Goal: Communication & Community: Share content

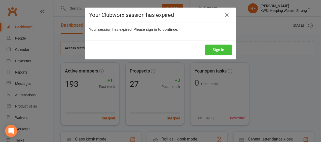
click at [218, 49] on button "Sign In" at bounding box center [218, 50] width 27 height 11
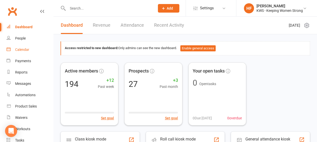
click at [25, 50] on div "Calendar" at bounding box center [22, 50] width 14 height 4
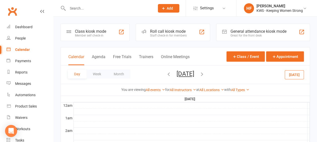
click at [166, 73] on icon "button" at bounding box center [169, 74] width 6 height 6
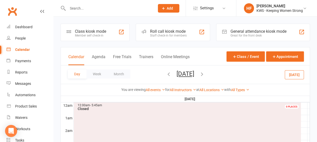
click at [166, 74] on icon "button" at bounding box center [169, 74] width 6 height 6
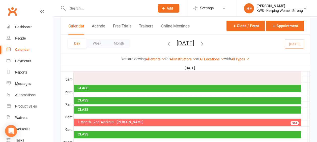
scroll to position [101, 0]
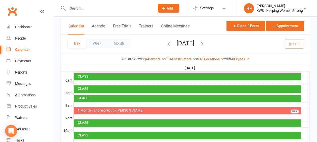
click at [128, 111] on div "1 Month - 2nd Workout - Lara Haenga" at bounding box center [189, 111] width 223 height 4
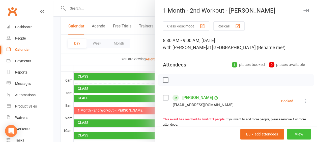
click at [296, 134] on button "View" at bounding box center [299, 134] width 24 height 11
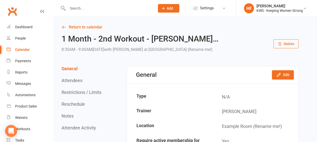
click at [289, 43] on button "Delete" at bounding box center [286, 43] width 25 height 9
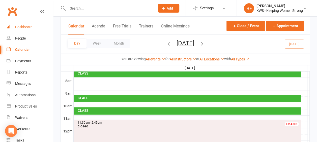
scroll to position [122, 0]
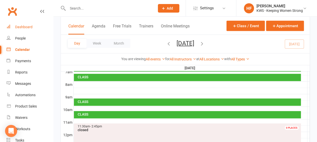
click at [23, 28] on div "Dashboard" at bounding box center [23, 27] width 17 height 4
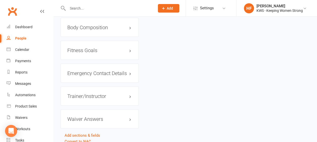
click at [89, 9] on input "text" at bounding box center [108, 8] width 85 height 7
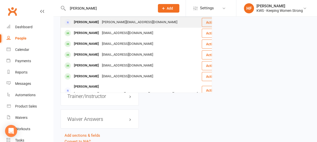
type input "[PERSON_NAME]"
click at [109, 23] on div "[PERSON_NAME][EMAIL_ADDRESS][DOMAIN_NAME]" at bounding box center [139, 22] width 79 height 7
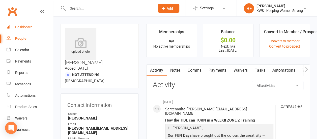
click at [28, 27] on div "Dashboard" at bounding box center [23, 27] width 17 height 4
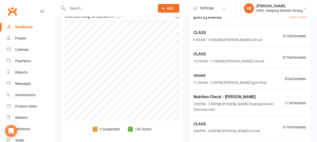
scroll to position [220, 0]
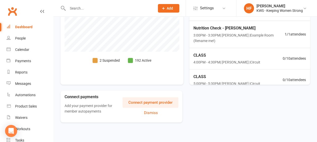
click at [94, 60] on span at bounding box center [95, 60] width 5 height 5
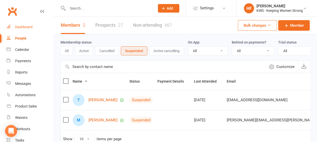
click at [28, 27] on div "Dashboard" at bounding box center [23, 27] width 17 height 4
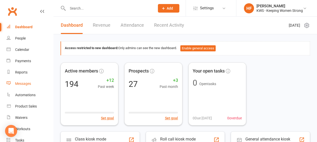
click at [26, 84] on div "Messages" at bounding box center [23, 84] width 16 height 4
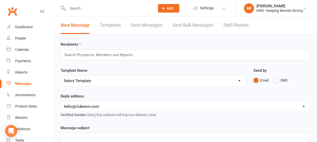
click at [203, 25] on link "Sent Bulk Messages" at bounding box center [193, 25] width 41 height 17
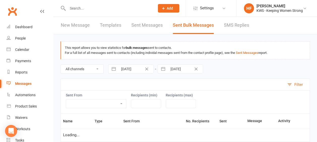
select select "10"
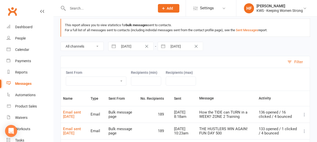
scroll to position [50, 0]
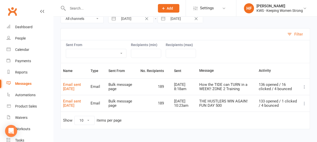
click at [304, 86] on icon at bounding box center [304, 87] width 5 height 5
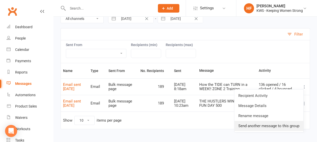
click at [267, 125] on link "Send another message to this group" at bounding box center [269, 126] width 69 height 10
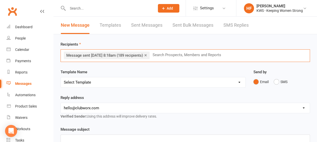
click at [166, 55] on input "text" at bounding box center [189, 55] width 74 height 7
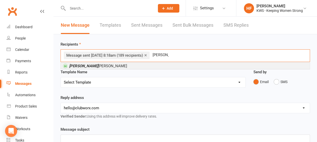
type input "[PERSON_NAME]"
click at [94, 65] on li "[PERSON_NAME] [PERSON_NAME]" at bounding box center [185, 66] width 249 height 6
type input "mandi"
click at [96, 66] on li "[PERSON_NAME]" at bounding box center [185, 66] width 249 height 6
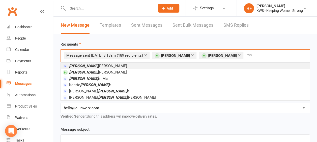
type input "m"
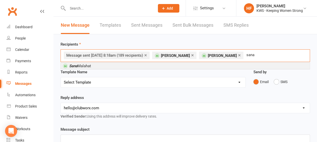
type input "sana"
click at [103, 66] on li "[PERSON_NAME]" at bounding box center [185, 66] width 249 height 6
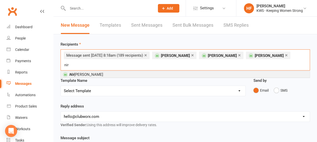
type input "nir"
click at [112, 71] on li "Nir [PERSON_NAME]" at bounding box center [185, 74] width 249 height 6
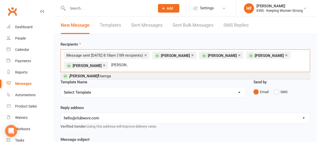
type input "[PERSON_NAME]"
click at [92, 78] on li "[PERSON_NAME]" at bounding box center [185, 76] width 249 height 6
type input "sua"
click at [91, 77] on span "Sua ad [PERSON_NAME]" at bounding box center [89, 76] width 40 height 5
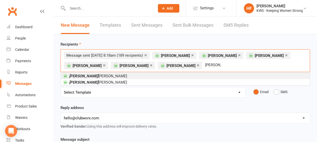
type input "[PERSON_NAME]"
click at [102, 75] on li "[PERSON_NAME]" at bounding box center [185, 76] width 249 height 6
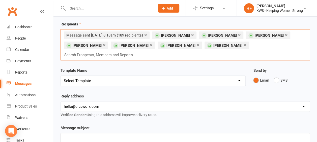
scroll to position [50, 0]
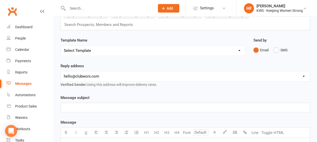
click at [64, 107] on p "﻿" at bounding box center [185, 108] width 243 height 6
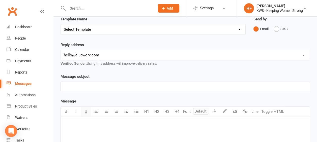
scroll to position [101, 0]
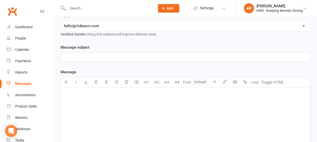
click at [77, 96] on p "﻿" at bounding box center [185, 94] width 243 height 6
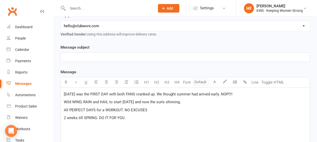
click at [64, 92] on div "[DATE] was the FIRST DAY with both FANS cranked up. We thought summer had arriv…" at bounding box center [185, 126] width 249 height 76
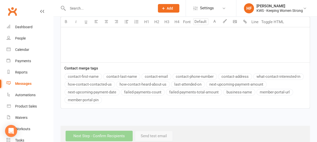
scroll to position [123, 0]
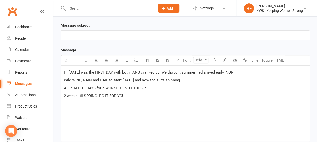
click at [88, 77] on div "Message U H1 H2 H3 H4 Font A Line Toggle HTML Hi [DATE] was the FIRST DAY with …" at bounding box center [186, 117] width 250 height 141
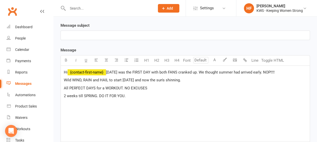
click at [98, 71] on span "﻿ {contact-first-name}" at bounding box center [87, 72] width 38 height 5
click at [107, 70] on span "[DATE] was the FIRST DAY with both FANS cranked up. We thought summer had arriv…" at bounding box center [190, 72] width 169 height 5
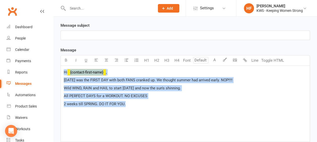
drag, startPoint x: 65, startPoint y: 76, endPoint x: 141, endPoint y: 108, distance: 81.9
click at [141, 112] on div "Hi ﻿ {contact-first-name} , [DATE] was the FIRST DAY with both FANS cranked up.…" at bounding box center [185, 104] width 249 height 76
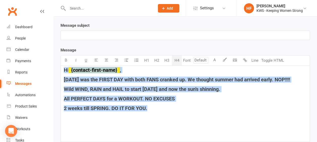
click at [177, 60] on button "H4" at bounding box center [177, 61] width 10 height 10
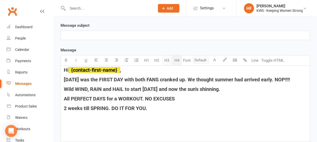
click at [168, 60] on button "H3" at bounding box center [167, 61] width 10 height 10
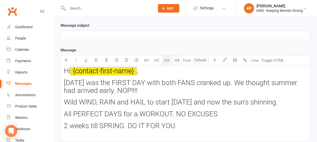
click at [177, 60] on button "H4" at bounding box center [177, 61] width 10 height 10
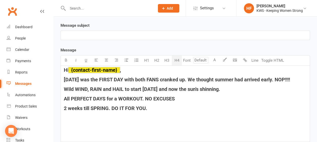
click at [184, 72] on h4 "Hi ﻿ {contact-first-name} ," at bounding box center [185, 70] width 243 height 6
click at [159, 78] on span "[DATE] was the FIRST DAY with both FANS cranked up. We thought summer had arriv…" at bounding box center [177, 80] width 226 height 6
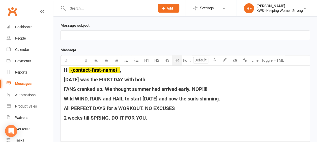
click at [162, 89] on span "FANS cranked up. We thought summer had arrived early. NOP!!!!" at bounding box center [136, 89] width 144 height 6
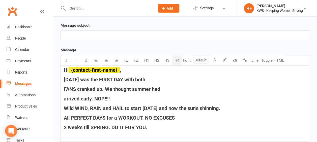
click at [167, 108] on span "Wild WIND, RAIN and HAIL to start [DATE] and now the sun's shinning." at bounding box center [142, 109] width 157 height 6
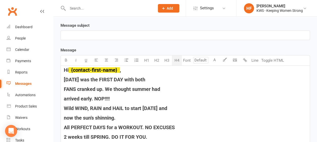
drag, startPoint x: 145, startPoint y: 126, endPoint x: 168, endPoint y: 122, distance: 23.1
click at [145, 126] on span "All PERFECT DAYS for a WORKOUT. NO EXCUSES" at bounding box center [119, 128] width 111 height 6
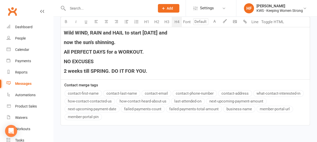
scroll to position [173, 0]
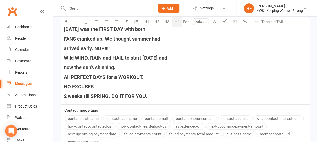
click at [112, 95] on span "2 weeks till SPRING. DO IT FOR YOU." at bounding box center [106, 96] width 84 height 6
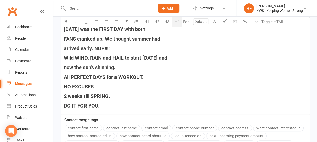
click at [100, 106] on h4 "DO IT FOR YOU." at bounding box center [185, 106] width 243 height 6
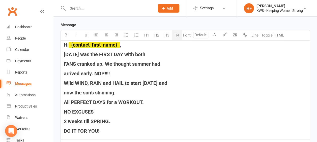
scroll to position [217, 0]
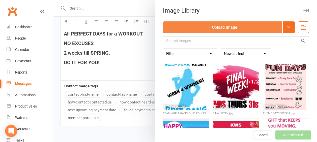
click at [219, 28] on button "Upload Image" at bounding box center [222, 27] width 119 height 12
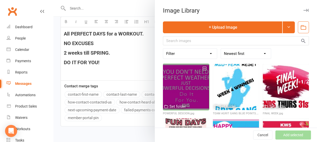
click at [167, 94] on div at bounding box center [186, 87] width 46 height 46
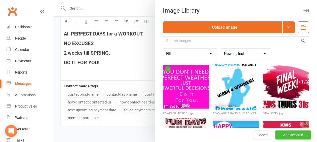
click at [279, 135] on button "Add selected" at bounding box center [294, 135] width 36 height 9
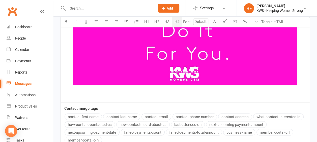
scroll to position [394, 0]
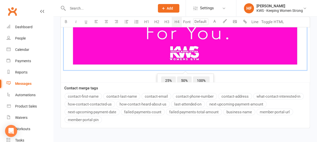
click at [181, 76] on span "50%" at bounding box center [184, 80] width 15 height 9
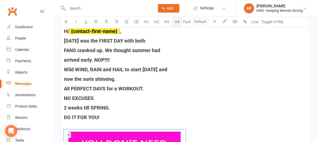
scroll to position [159, 0]
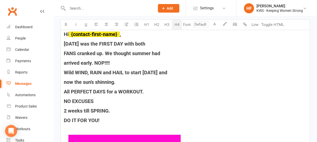
click at [105, 52] on span "FANS cranked up. We thought summer had" at bounding box center [112, 53] width 96 height 6
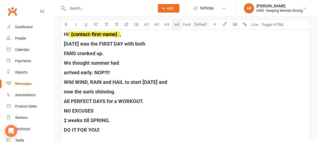
click at [63, 71] on div "Hi ﻿ {contact-first-name} , [DATE] was the FIRST DAY with both FANS cranked up.…" at bounding box center [185, 135] width 249 height 211
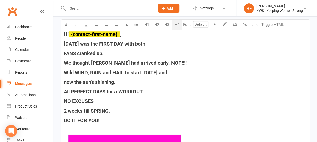
click at [151, 61] on span "We thought [PERSON_NAME] had arrived early. NOP!!!!" at bounding box center [125, 63] width 123 height 6
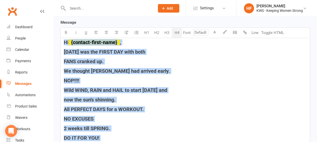
scroll to position [169, 0]
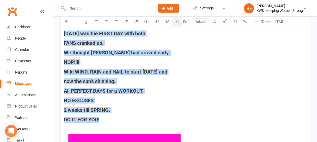
drag, startPoint x: 63, startPoint y: 59, endPoint x: 108, endPoint y: 118, distance: 74.6
click at [108, 118] on div "Hi ﻿ {contact-first-name} , [DATE] was the FIRST DAY with both FANS cranked up.…" at bounding box center [185, 125] width 249 height 211
copy div "Hi ﻿ {contact-first-name} , [DATE] was the FIRST DAY with both FANS cranked up.…"
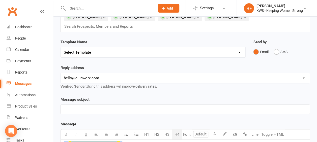
scroll to position [76, 0]
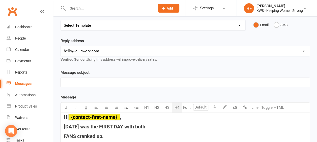
click at [69, 83] on p "﻿" at bounding box center [185, 83] width 243 height 6
drag, startPoint x: 123, startPoint y: 81, endPoint x: 115, endPoint y: 81, distance: 8.3
click at [115, 81] on span "No Matter the Weather — Let’s Train!" at bounding box center [95, 82] width 62 height 5
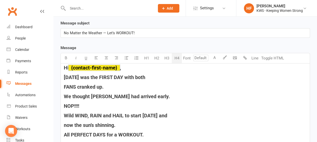
scroll to position [126, 0]
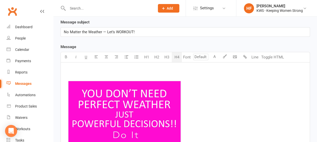
scroll to position [76, 0]
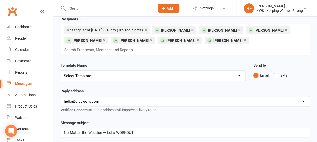
scroll to position [101, 0]
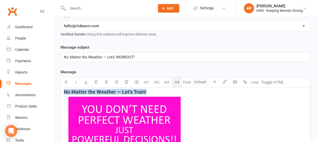
drag, startPoint x: 149, startPoint y: 90, endPoint x: 63, endPoint y: 93, distance: 86.1
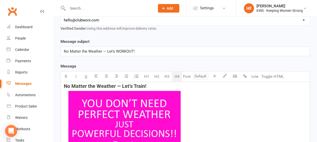
scroll to position [126, 0]
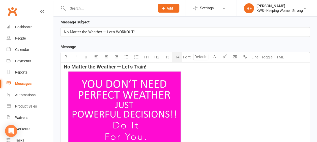
drag, startPoint x: 148, startPoint y: 66, endPoint x: 57, endPoint y: 67, distance: 90.9
click at [55, 68] on div "Recipients × Message sent [DATE] 8:18am (189 recipients) × [PERSON_NAME] × [PER…" at bounding box center [186, 80] width 264 height 344
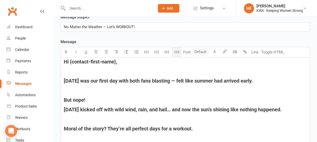
scroll to position [113, 0]
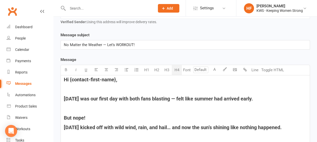
click at [74, 90] on h4 "﻿" at bounding box center [185, 90] width 243 height 6
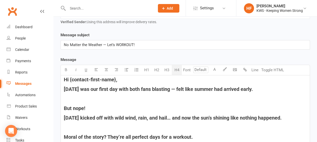
click at [73, 99] on h4 "﻿" at bounding box center [185, 99] width 243 height 6
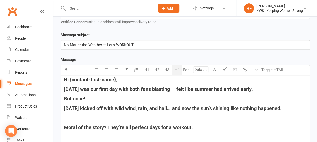
click at [77, 116] on h4 "﻿" at bounding box center [185, 118] width 243 height 6
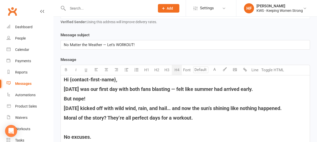
click at [78, 127] on h4 "﻿" at bounding box center [185, 128] width 243 height 6
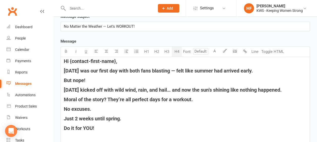
scroll to position [164, 0]
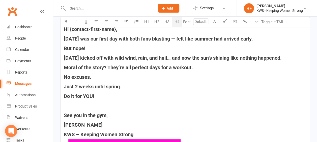
click at [72, 106] on h4 "﻿" at bounding box center [185, 106] width 243 height 6
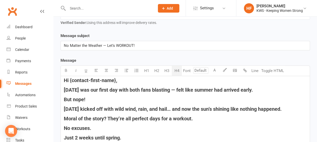
scroll to position [88, 0]
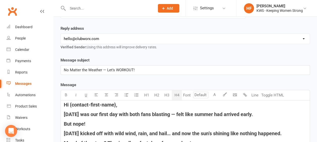
click at [179, 114] on span "[DATE] was our first day with both fans blasting — felt like summer had arrived…" at bounding box center [158, 115] width 189 height 6
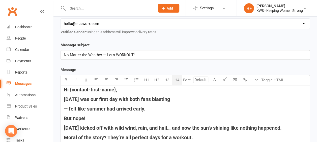
scroll to position [113, 0]
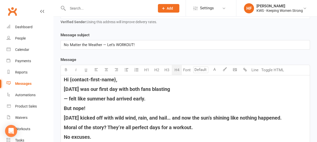
click at [64, 106] on span "But nope!" at bounding box center [74, 109] width 21 height 6
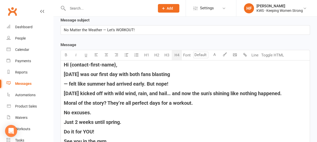
scroll to position [139, 0]
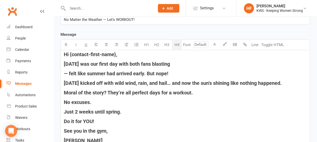
click at [171, 82] on span "[DATE] kicked off with wild wind, rain, and hail… and now the sun’s shining lik…" at bounding box center [173, 83] width 218 height 6
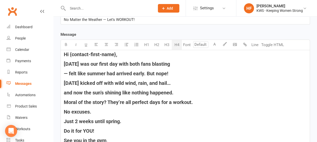
click at [108, 101] on span "Moral of the story? They’re all perfect days for a workout." at bounding box center [128, 102] width 129 height 6
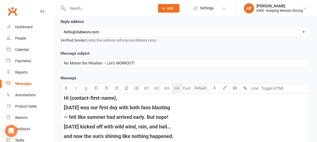
scroll to position [88, 0]
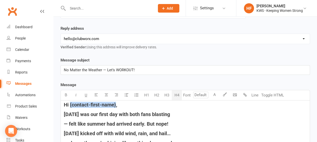
drag, startPoint x: 116, startPoint y: 104, endPoint x: 71, endPoint y: 104, distance: 45.2
click at [70, 104] on span "Hi {contact-first-name}," at bounding box center [91, 105] width 54 height 6
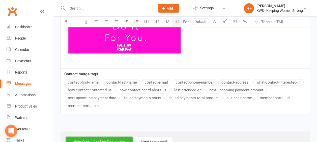
scroll to position [121, 0]
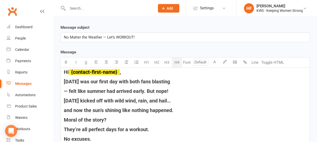
click at [148, 82] on span "[DATE] was our first day with both fans blasting" at bounding box center [117, 82] width 106 height 6
drag, startPoint x: 159, startPoint y: 81, endPoint x: 141, endPoint y: 76, distance: 19.0
click at [140, 79] on span "[DATE] was our first day with both fans blasting" at bounding box center [117, 82] width 106 height 6
click at [139, 81] on span "[DATE] was our first day with bBOTH FANS blasting" at bounding box center [121, 82] width 114 height 6
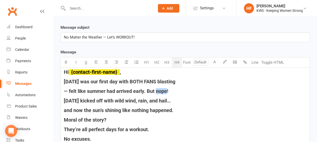
drag, startPoint x: 167, startPoint y: 91, endPoint x: 163, endPoint y: 91, distance: 4.0
click at [161, 91] on span "— felt like summer had arrived early. But nope!" at bounding box center [116, 91] width 105 height 6
click at [162, 90] on span "— felt like summer had arrived early. But noNOPE!" at bounding box center [120, 91] width 112 height 6
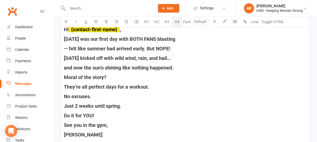
scroll to position [171, 0]
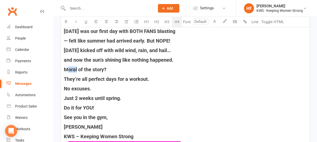
click at [74, 69] on span "Moral of the story?" at bounding box center [85, 70] width 43 height 6
click at [75, 70] on span "[PERSON_NAME] of the story?" at bounding box center [98, 70] width 68 height 6
drag, startPoint x: 90, startPoint y: 87, endPoint x: 62, endPoint y: 84, distance: 28.7
click at [66, 87] on span "No excuses." at bounding box center [78, 89] width 28 height 6
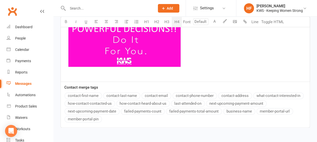
scroll to position [356, 0]
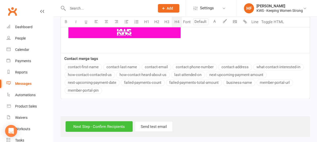
click at [82, 126] on input "Next Step - Confirm Recipients" at bounding box center [99, 126] width 67 height 11
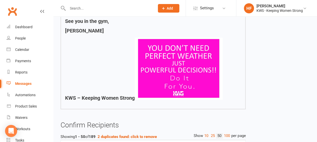
scroll to position [177, 0]
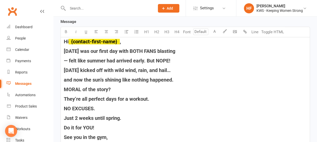
scroll to position [252, 0]
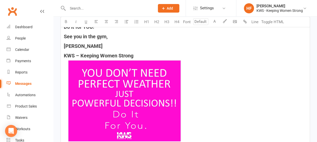
click at [138, 54] on h4 "KWS – Keeping Women Strong ﻿" at bounding box center [185, 99] width 243 height 92
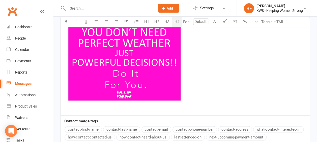
scroll to position [366, 0]
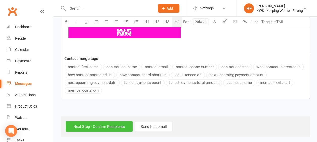
click at [79, 126] on input "Next Step - Confirm Recipients" at bounding box center [99, 126] width 67 height 11
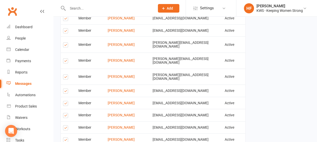
scroll to position [529, 0]
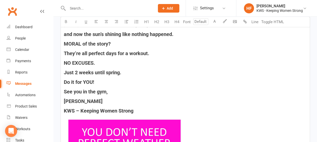
scroll to position [177, 0]
click at [136, 111] on h4 "KWS – Keeping Women Strong" at bounding box center [185, 112] width 243 height 6
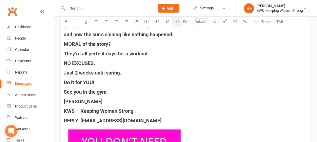
click at [79, 120] on span "REPLY. [EMAIL_ADDRESS][DOMAIN_NAME]" at bounding box center [113, 121] width 98 height 6
click at [174, 121] on h4 "REPLY: [EMAIL_ADDRESS][DOMAIN_NAME]" at bounding box center [185, 121] width 243 height 6
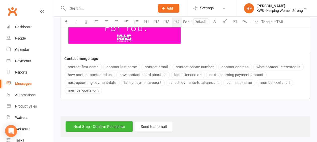
scroll to position [353, 0]
click at [77, 125] on input "Next Step - Confirm Recipients" at bounding box center [99, 126] width 67 height 11
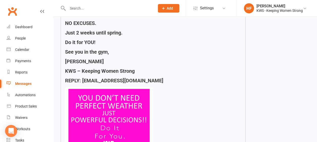
scroll to position [151, 0]
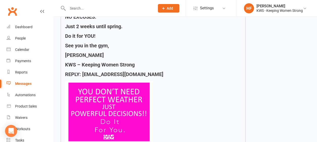
click at [131, 105] on img at bounding box center [109, 112] width 88 height 62
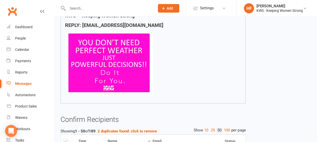
scroll to position [202, 0]
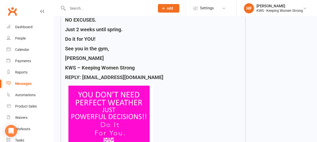
scroll to position [177, 0]
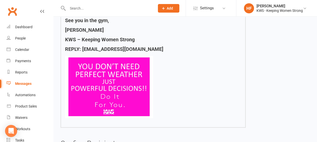
click at [159, 108] on h4 at bounding box center [153, 87] width 176 height 63
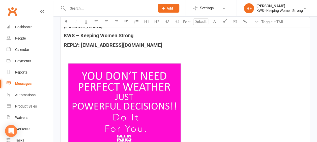
scroll to position [303, 0]
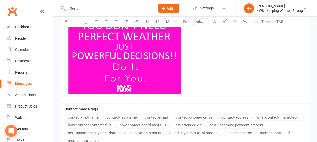
click at [184, 91] on span "﻿" at bounding box center [185, 54] width 243 height 87
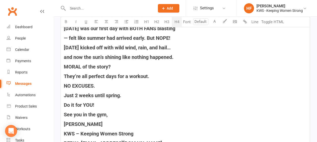
scroll to position [146, 0]
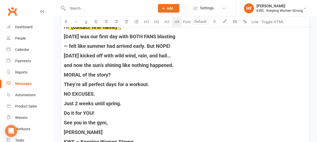
click at [114, 73] on h4 "MORAL of the story?" at bounding box center [185, 75] width 243 height 6
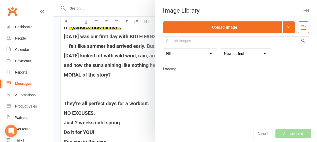
click at [235, 22] on body "Prospect Member Non-attending contact Class / event Appointment Task Membership…" at bounding box center [158, 64] width 317 height 418
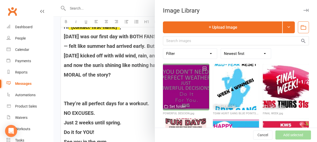
click at [173, 85] on div at bounding box center [186, 87] width 46 height 46
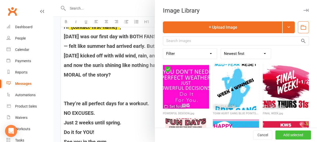
click at [284, 135] on button "Add selected" at bounding box center [294, 135] width 36 height 9
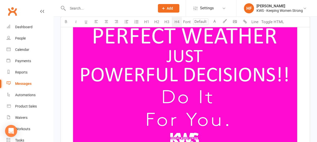
scroll to position [297, 0]
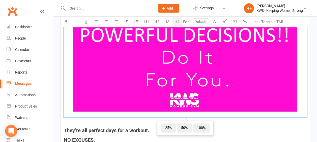
click at [136, 74] on img at bounding box center [185, 31] width 243 height 172
click at [181, 127] on span "50%" at bounding box center [184, 128] width 15 height 9
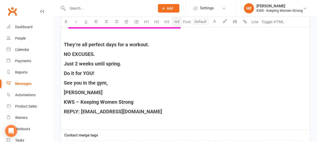
click at [63, 43] on div "Hi ﻿ {contact-first-name} , [DATE] was our first day with BOTH FANS blasting — …" at bounding box center [185, 0] width 249 height 259
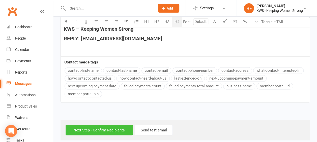
scroll to position [384, 0]
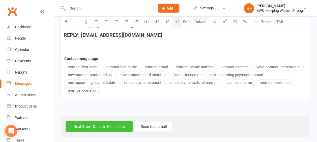
click at [78, 125] on input "Next Step - Confirm Recipients" at bounding box center [99, 126] width 67 height 11
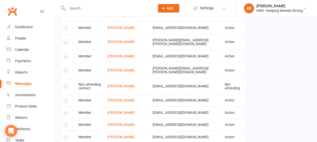
scroll to position [858, 0]
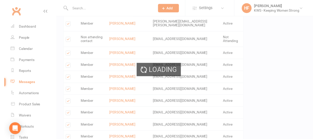
scroll to position [856, 0]
